Goal: Entertainment & Leisure: Consume media (video, audio)

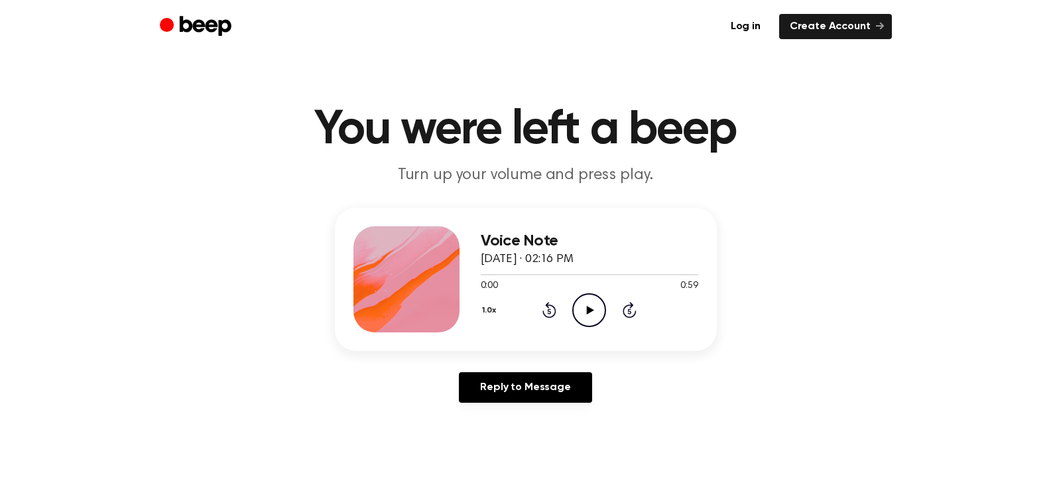
click at [589, 306] on icon "Play Audio" at bounding box center [589, 310] width 34 height 34
click at [591, 299] on icon "Pause Audio" at bounding box center [589, 310] width 34 height 34
click at [596, 270] on div at bounding box center [589, 274] width 217 height 11
click at [569, 271] on div at bounding box center [589, 274] width 217 height 11
click at [545, 274] on div at bounding box center [530, 274] width 98 height 1
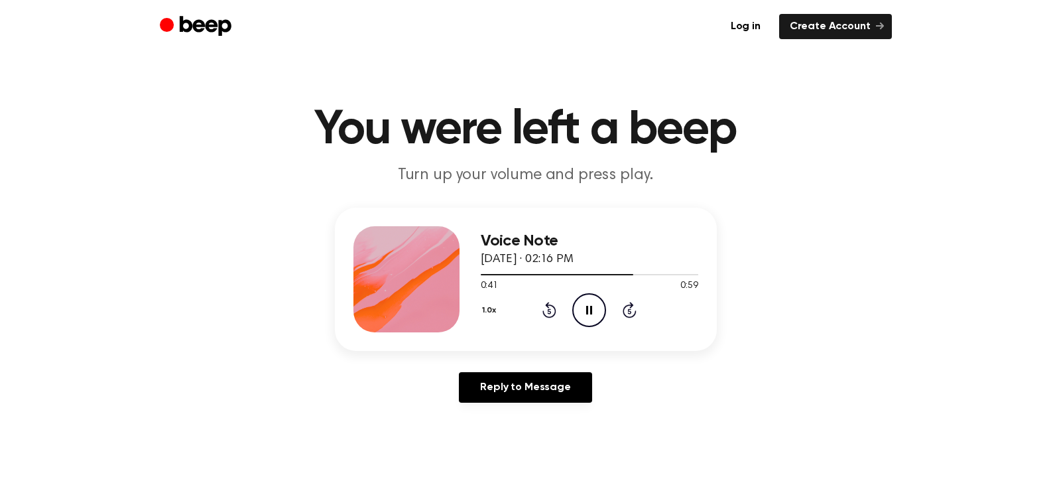
click at [542, 305] on icon "Rewind 5 seconds" at bounding box center [549, 309] width 15 height 17
click at [594, 310] on icon "Pause Audio" at bounding box center [589, 310] width 34 height 34
click at [599, 312] on icon "Play Audio" at bounding box center [589, 310] width 34 height 34
click at [589, 316] on icon "Play Audio" at bounding box center [589, 310] width 34 height 34
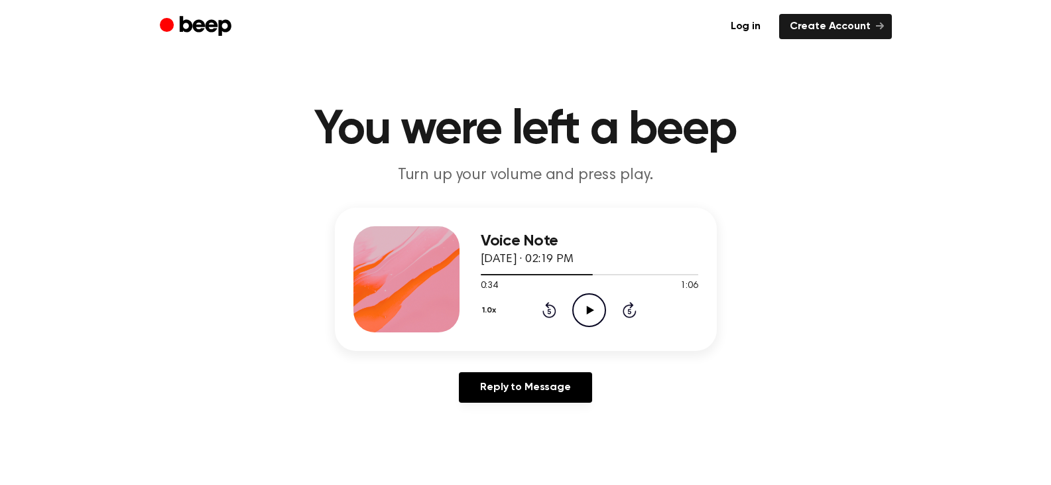
click at [552, 316] on icon at bounding box center [549, 310] width 14 height 16
click at [585, 312] on icon "Play Audio" at bounding box center [589, 310] width 34 height 34
click at [599, 310] on icon "Play Audio" at bounding box center [589, 310] width 34 height 34
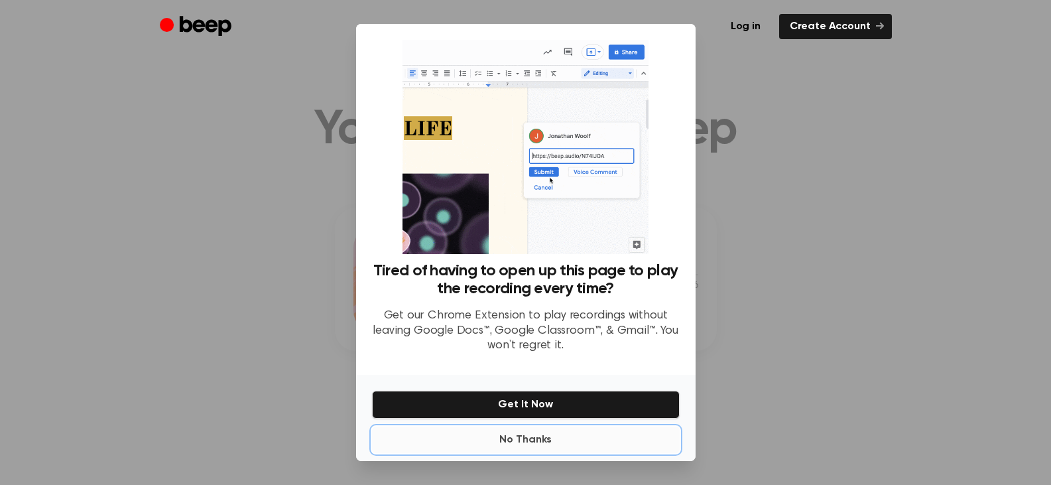
click at [524, 430] on button "No Thanks" at bounding box center [526, 439] width 308 height 27
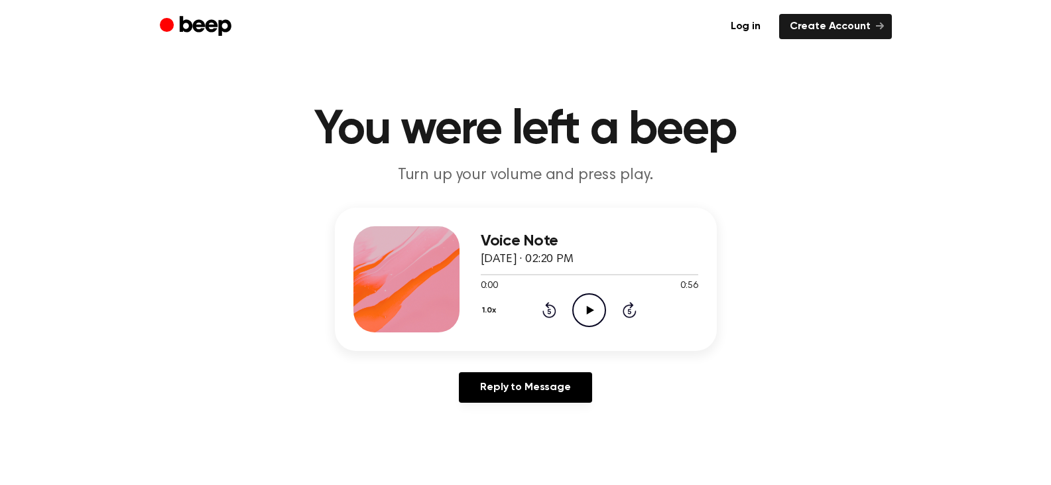
click at [589, 318] on icon "Play Audio" at bounding box center [589, 310] width 34 height 34
click at [590, 312] on icon at bounding box center [589, 310] width 6 height 9
click at [601, 302] on icon "Play Audio" at bounding box center [589, 310] width 34 height 34
